Goal: Check status: Check status

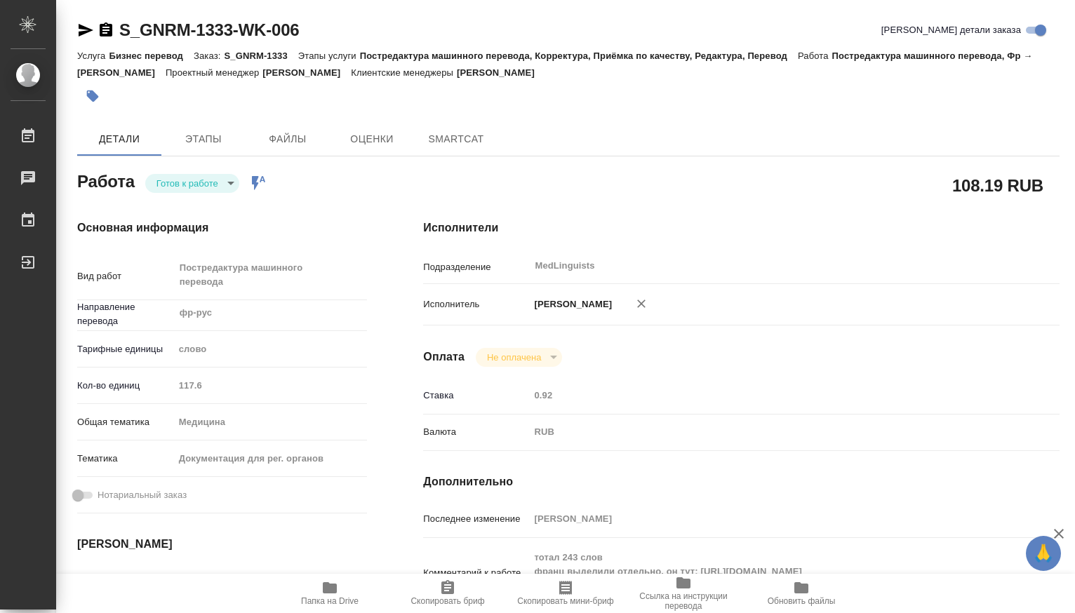
type textarea "x"
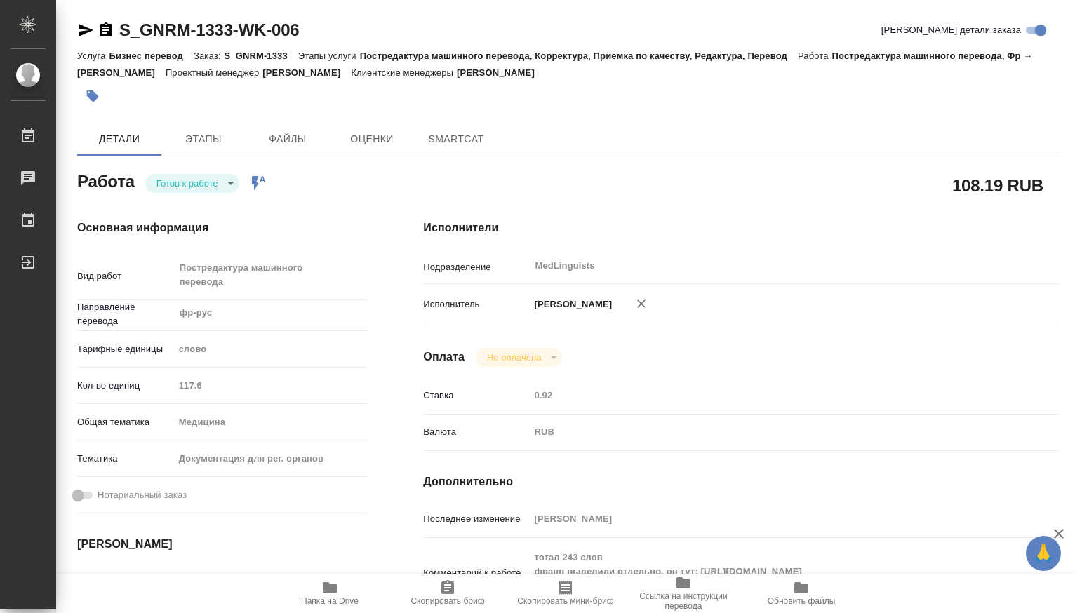
type textarea "x"
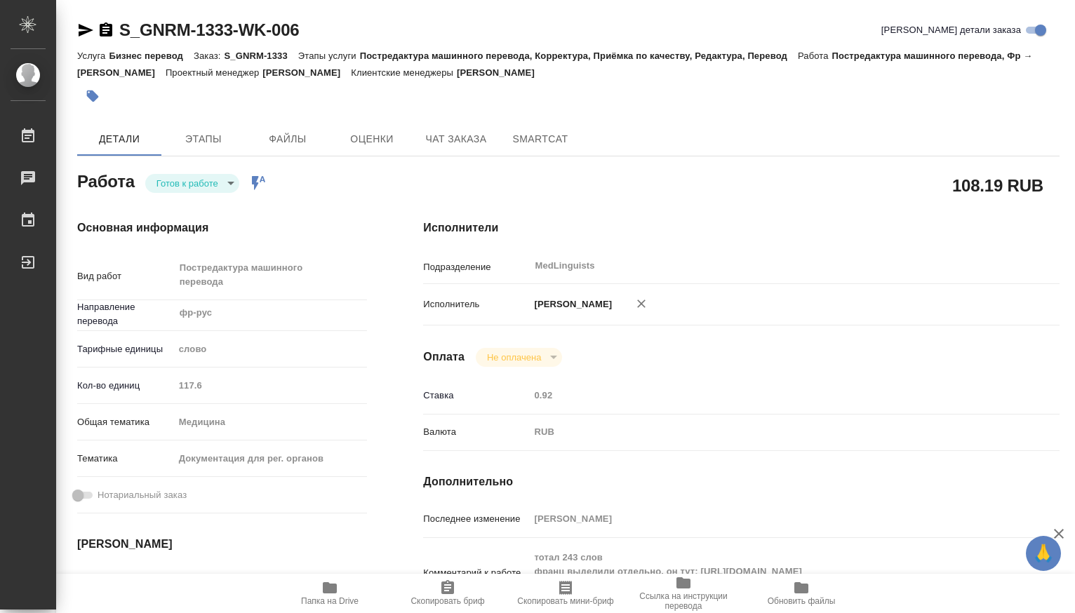
type textarea "x"
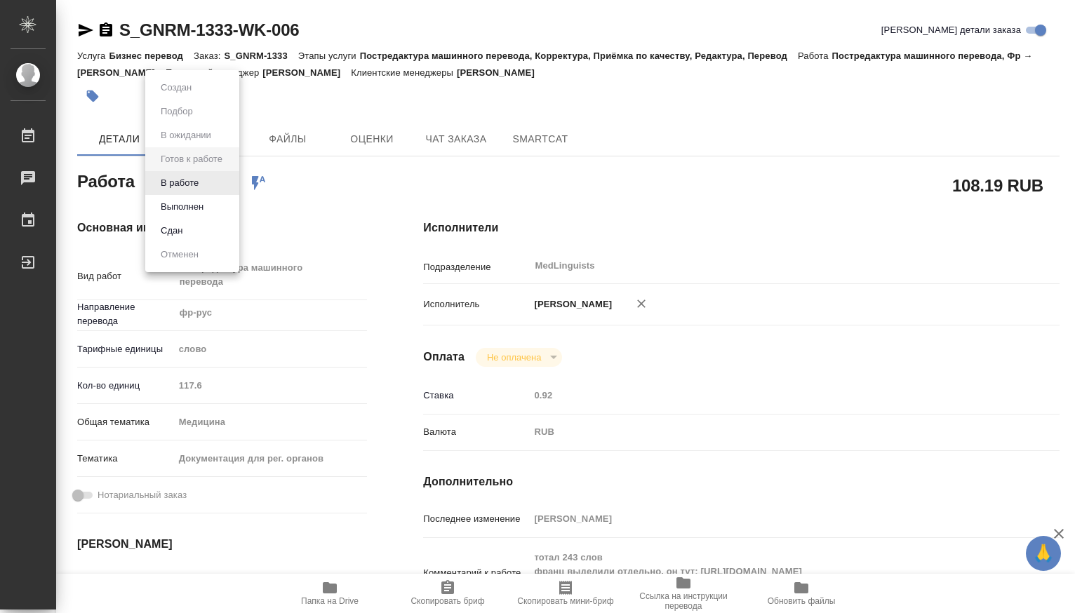
click at [230, 183] on body "🙏 .cls-1 fill:#fff; AWATERA [PERSON_NAME] Чаты График Выйти S_GNRM-1333-WK-006 …" at bounding box center [537, 306] width 1075 height 613
type textarea "x"
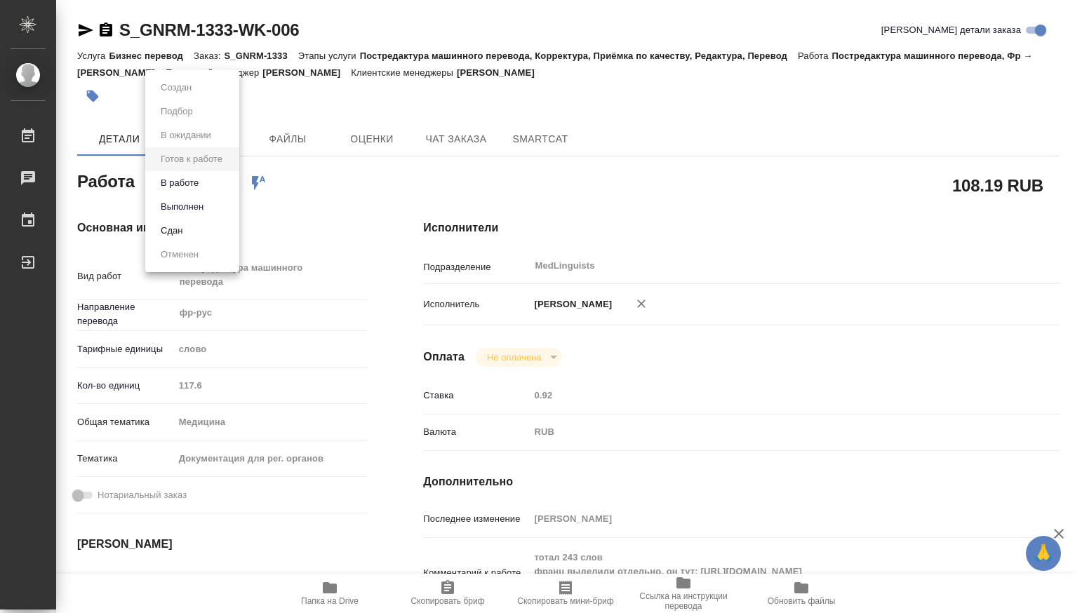
type textarea "x"
click at [201, 182] on button "В работе" at bounding box center [179, 182] width 46 height 15
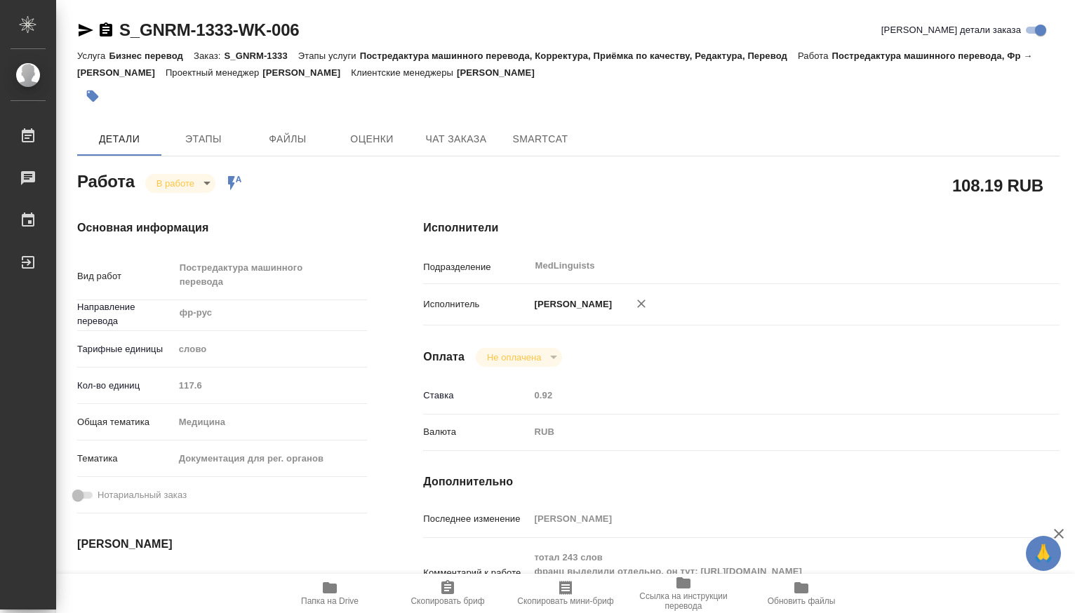
type textarea "x"
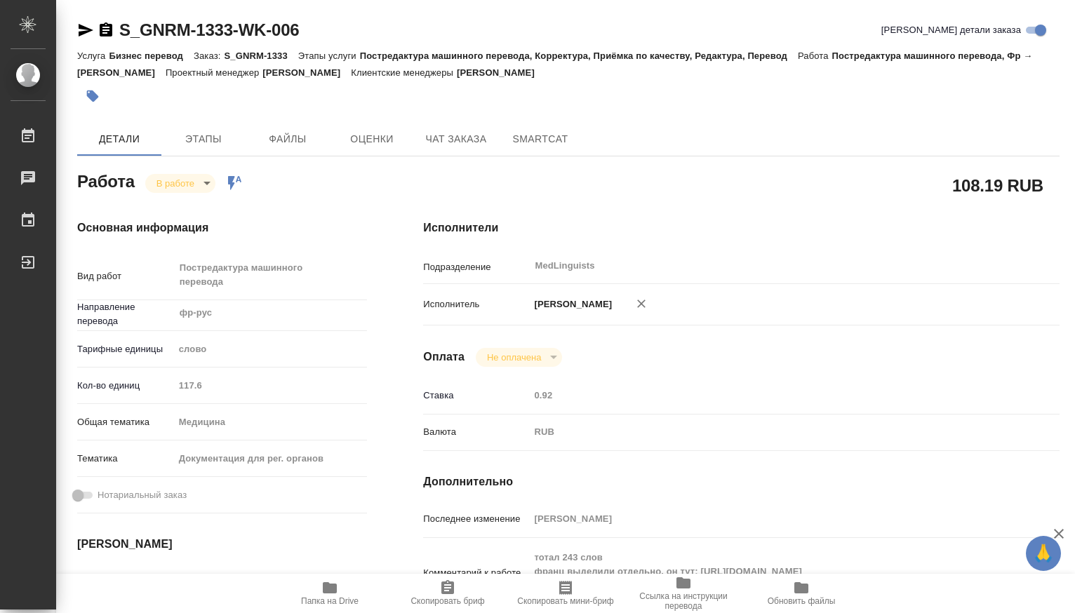
type textarea "x"
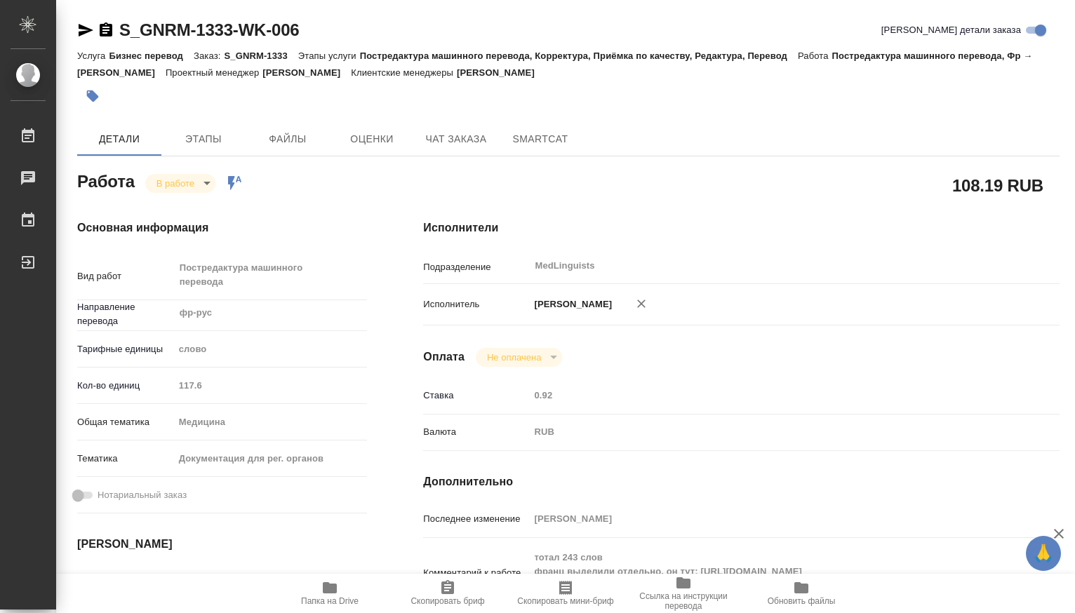
type textarea "x"
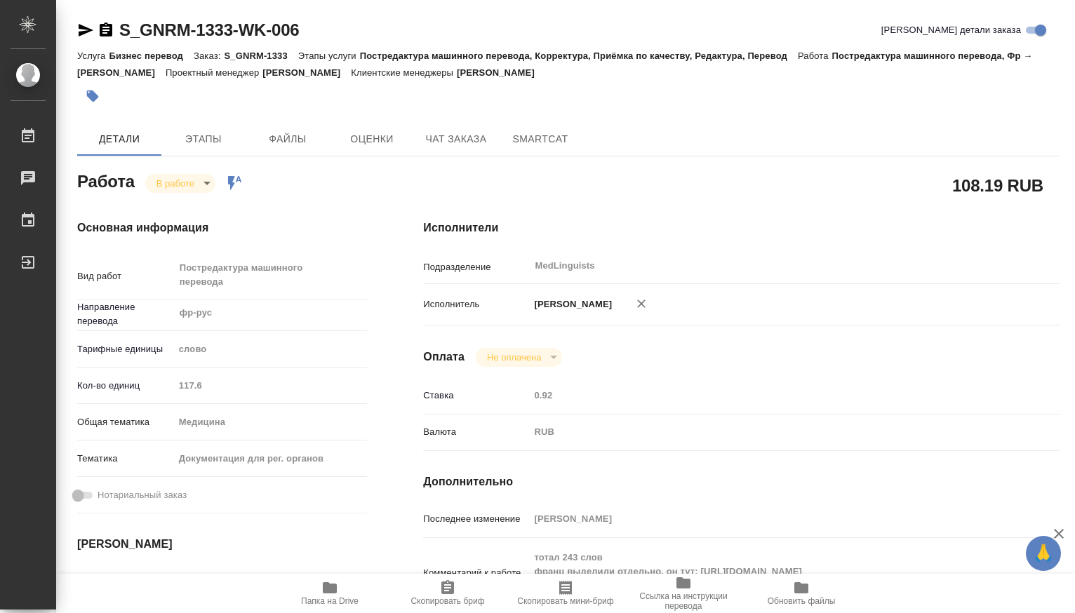
click at [336, 589] on icon "button" at bounding box center [330, 587] width 14 height 11
click at [208, 186] on body "🙏 .cls-1 fill:#fff; AWATERA [PERSON_NAME] 0 Чаты График Выйти S_GNRM-1333-WK-00…" at bounding box center [537, 306] width 1075 height 613
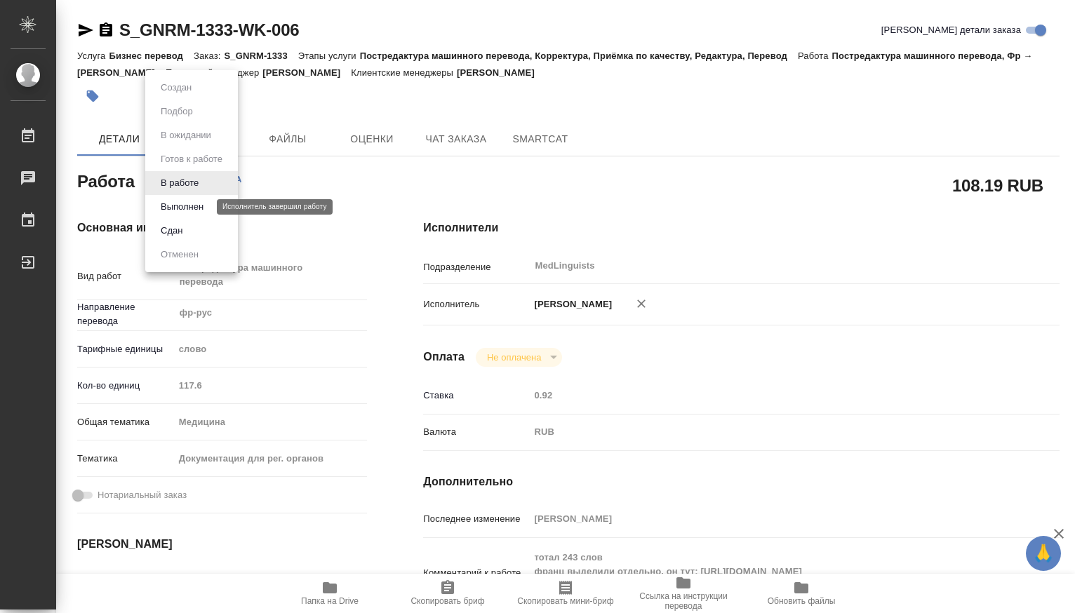
click at [184, 208] on button "Выполнен" at bounding box center [181, 206] width 51 height 15
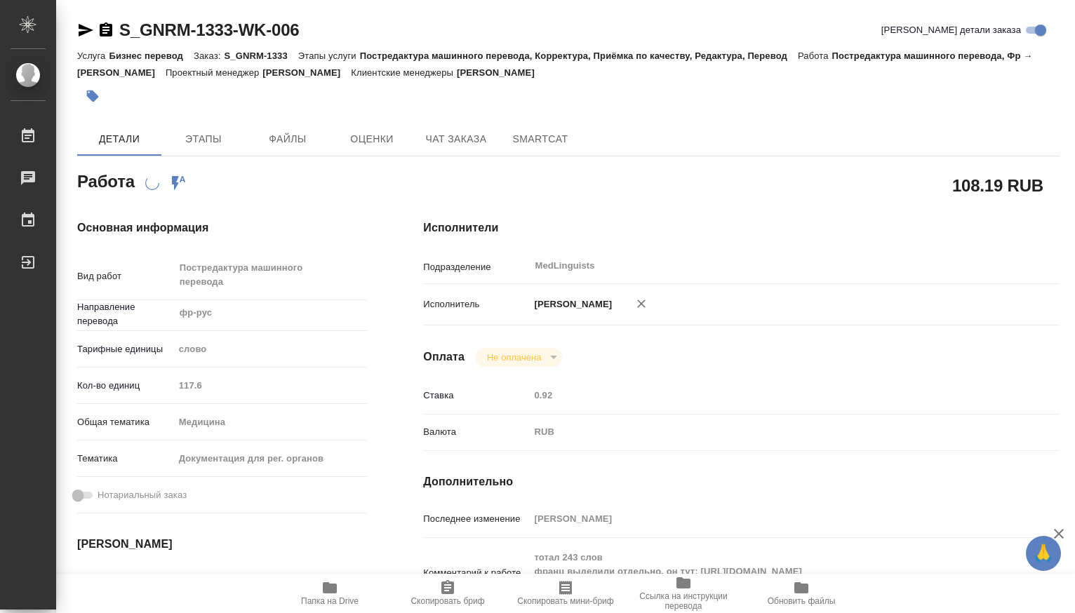
scroll to position [234, 0]
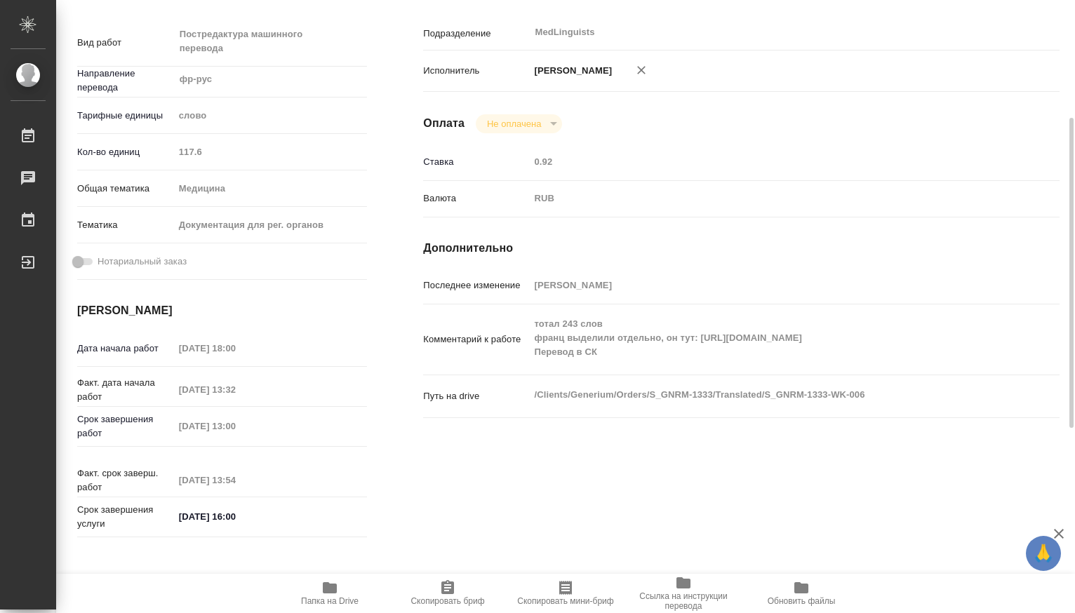
type textarea "x"
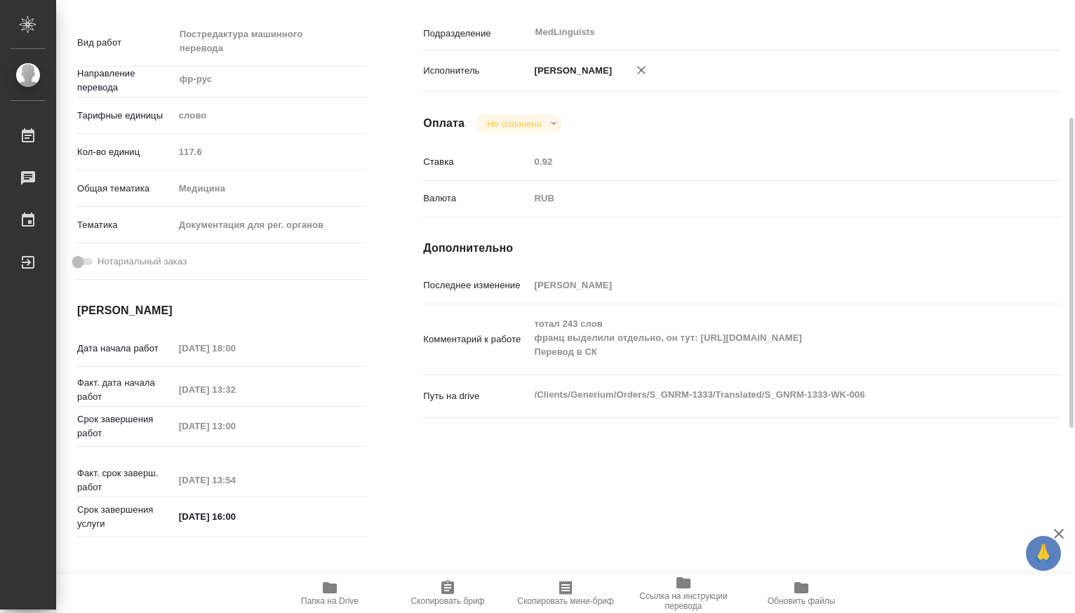
type textarea "x"
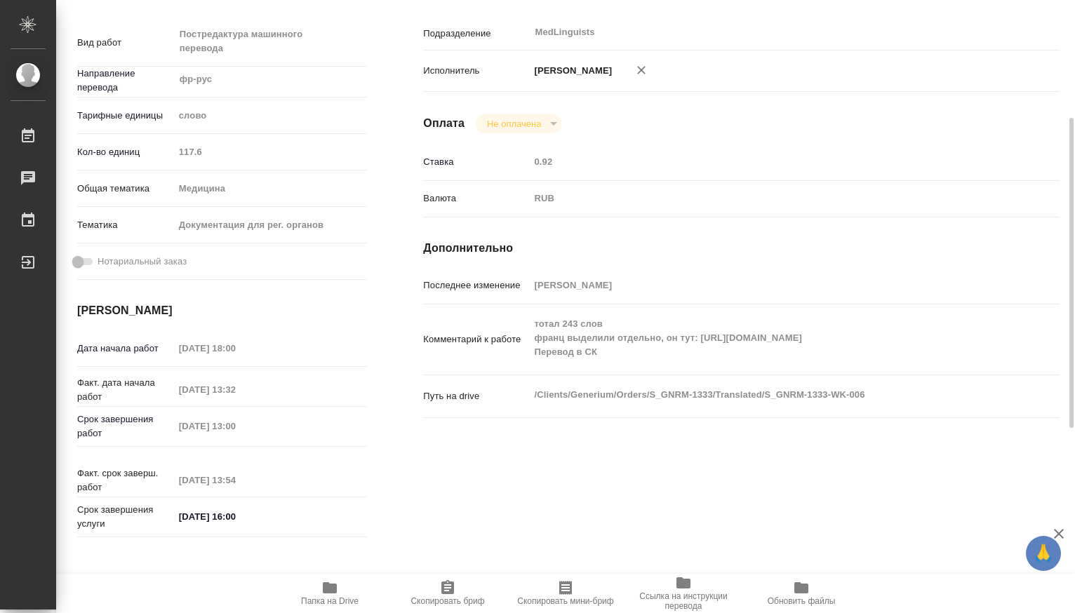
type textarea "x"
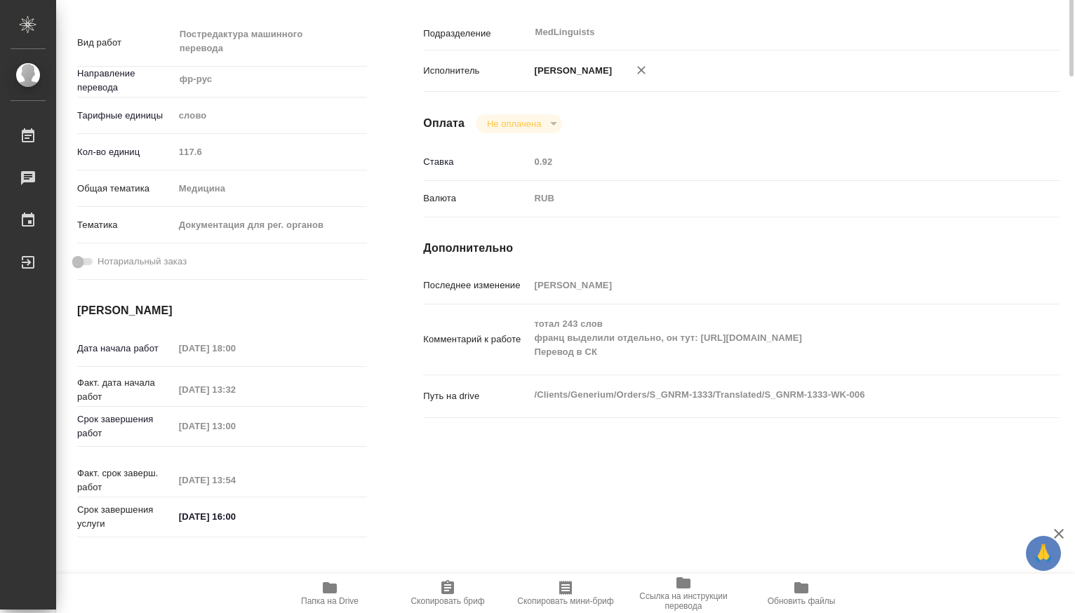
scroll to position [0, 0]
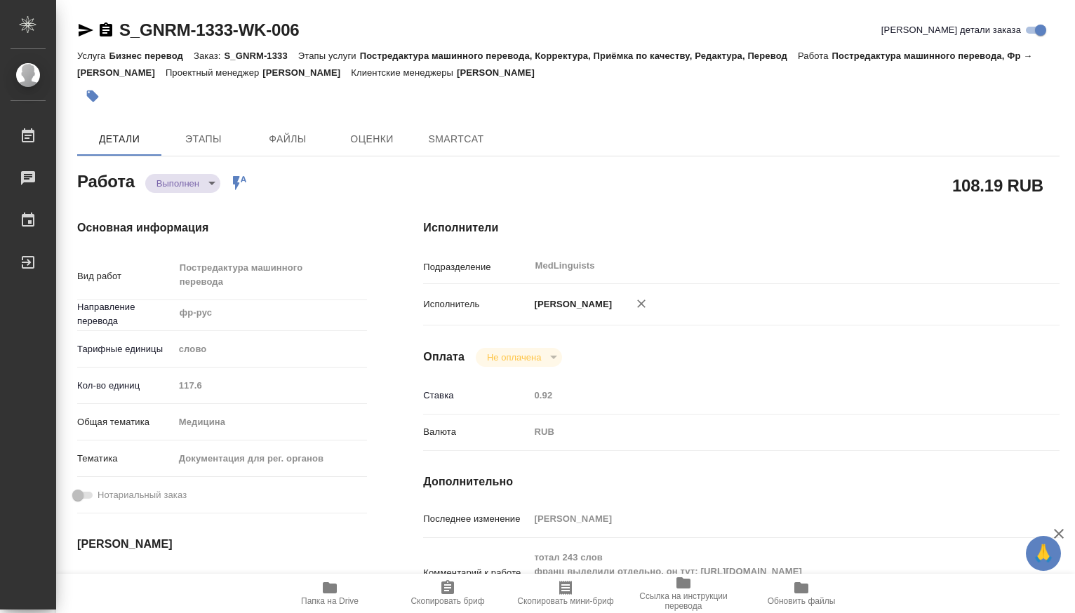
type textarea "x"
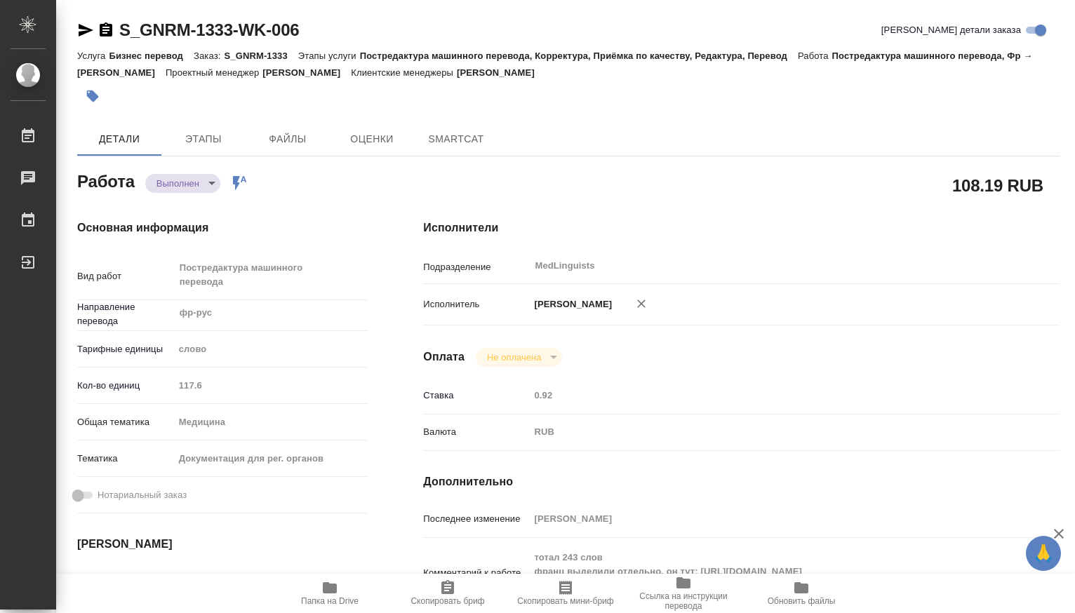
type textarea "x"
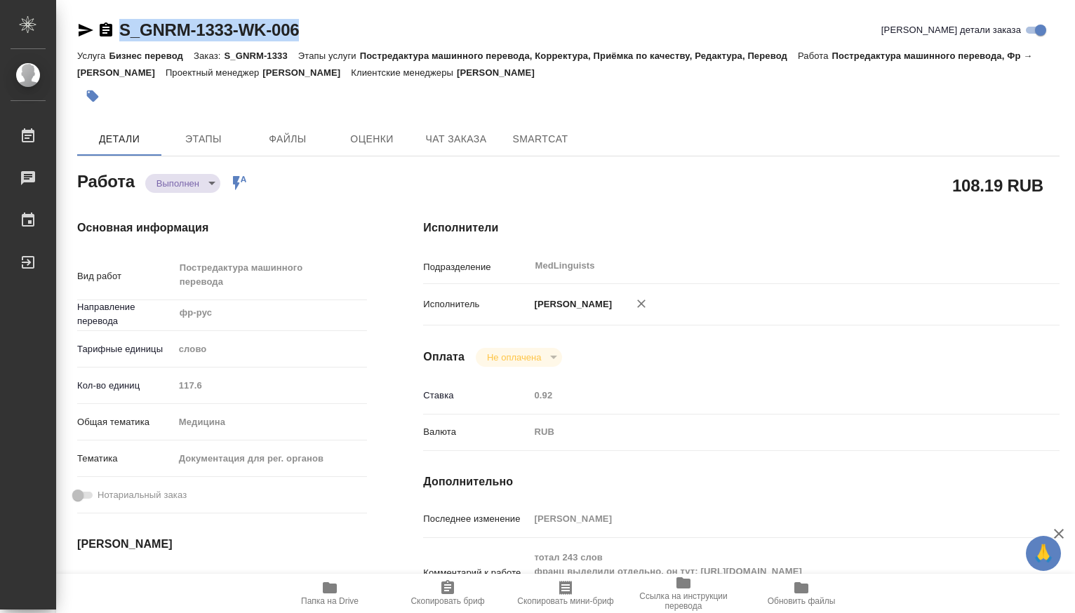
drag, startPoint x: 321, startPoint y: 29, endPoint x: 98, endPoint y: 29, distance: 223.8
click at [98, 29] on div "S_GNRM-1333-WK-006 Кратко детали заказа" at bounding box center [568, 30] width 982 height 22
copy link "S_GNRM-1333-WK-006"
type textarea "x"
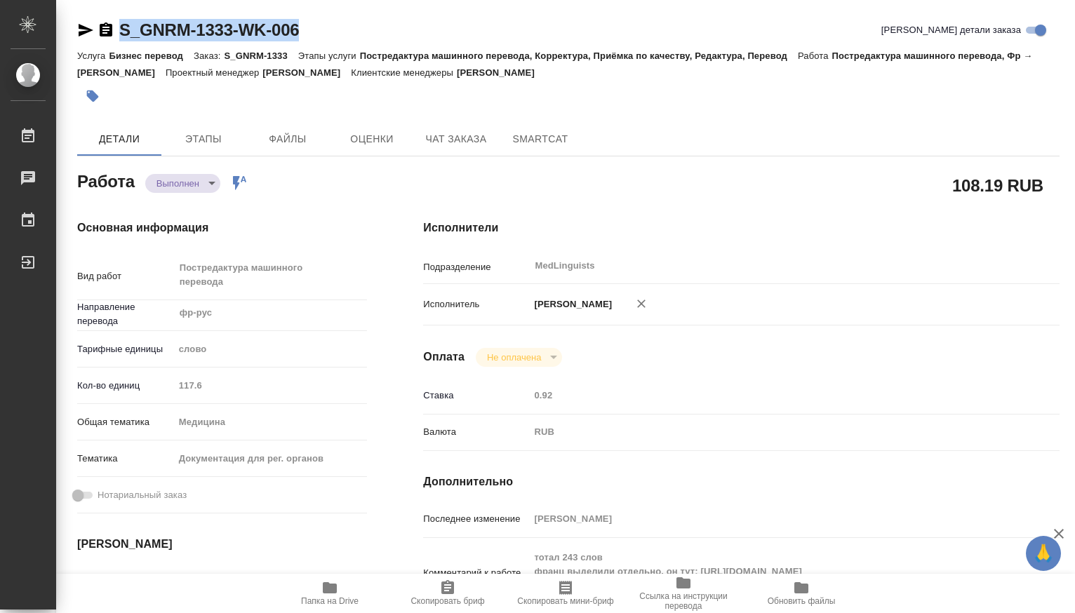
type textarea "x"
